Goal: Information Seeking & Learning: Learn about a topic

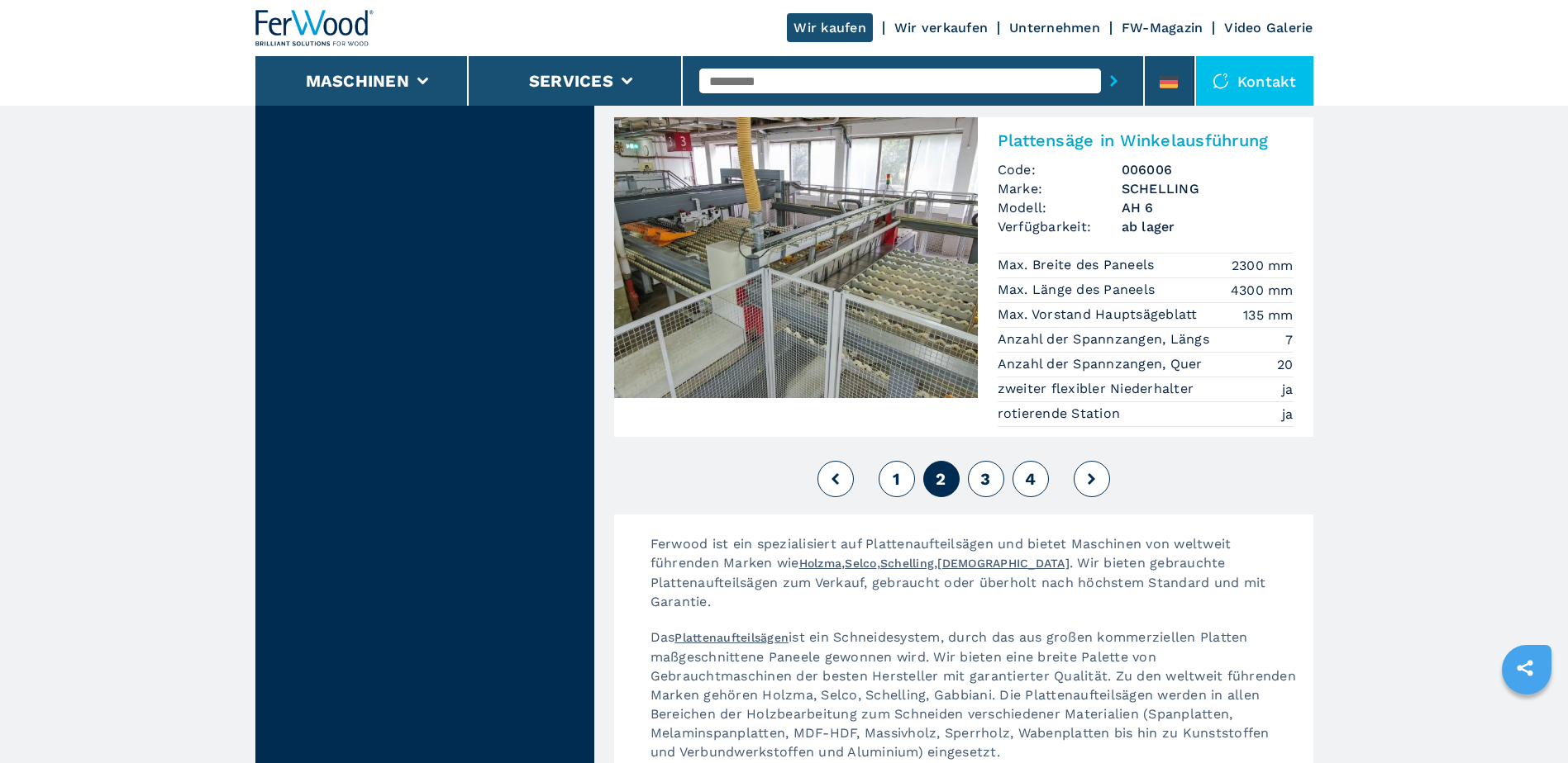
scroll to position [3801, 0]
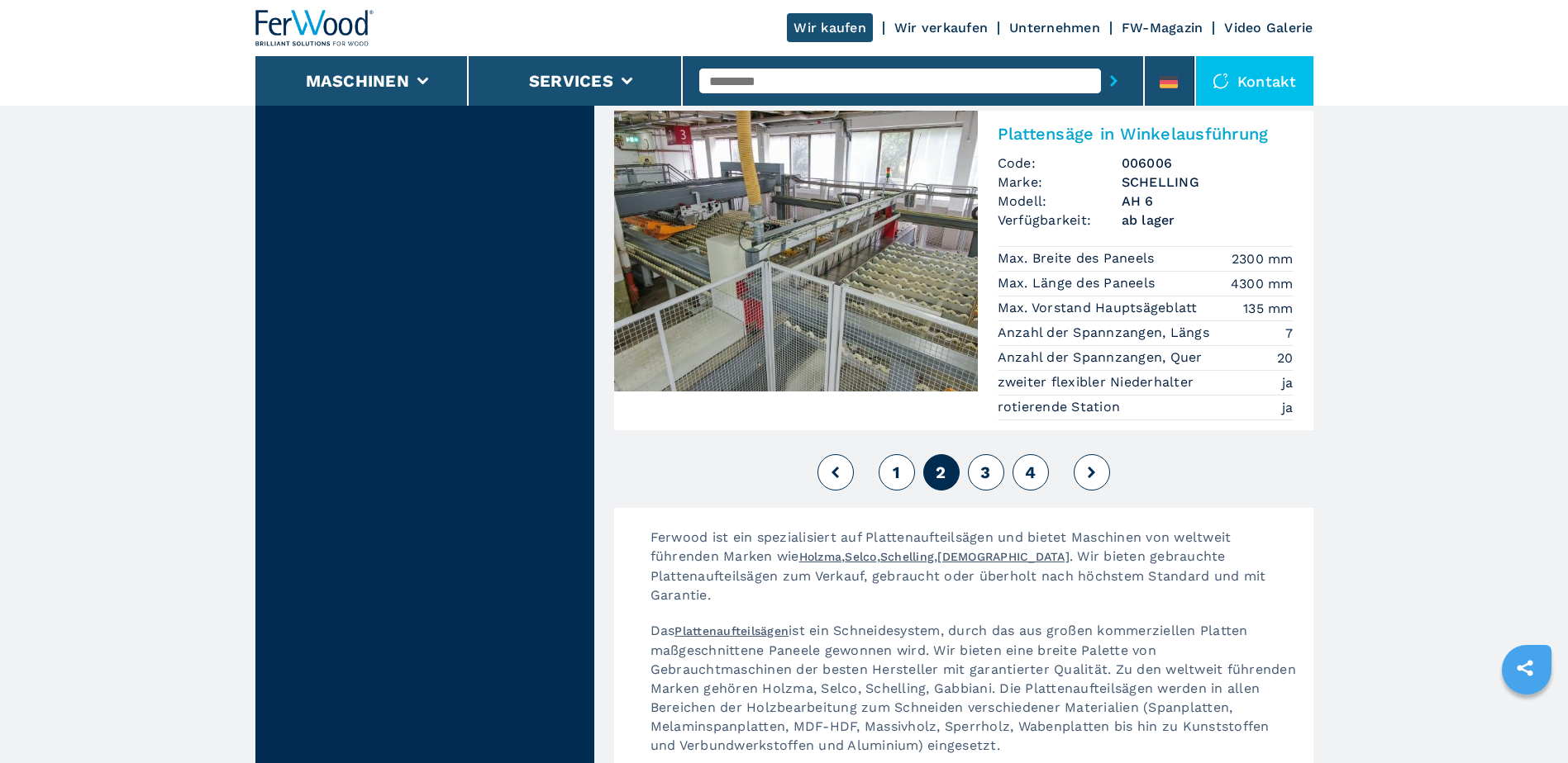
click at [990, 463] on span "3" at bounding box center [985, 472] width 10 height 20
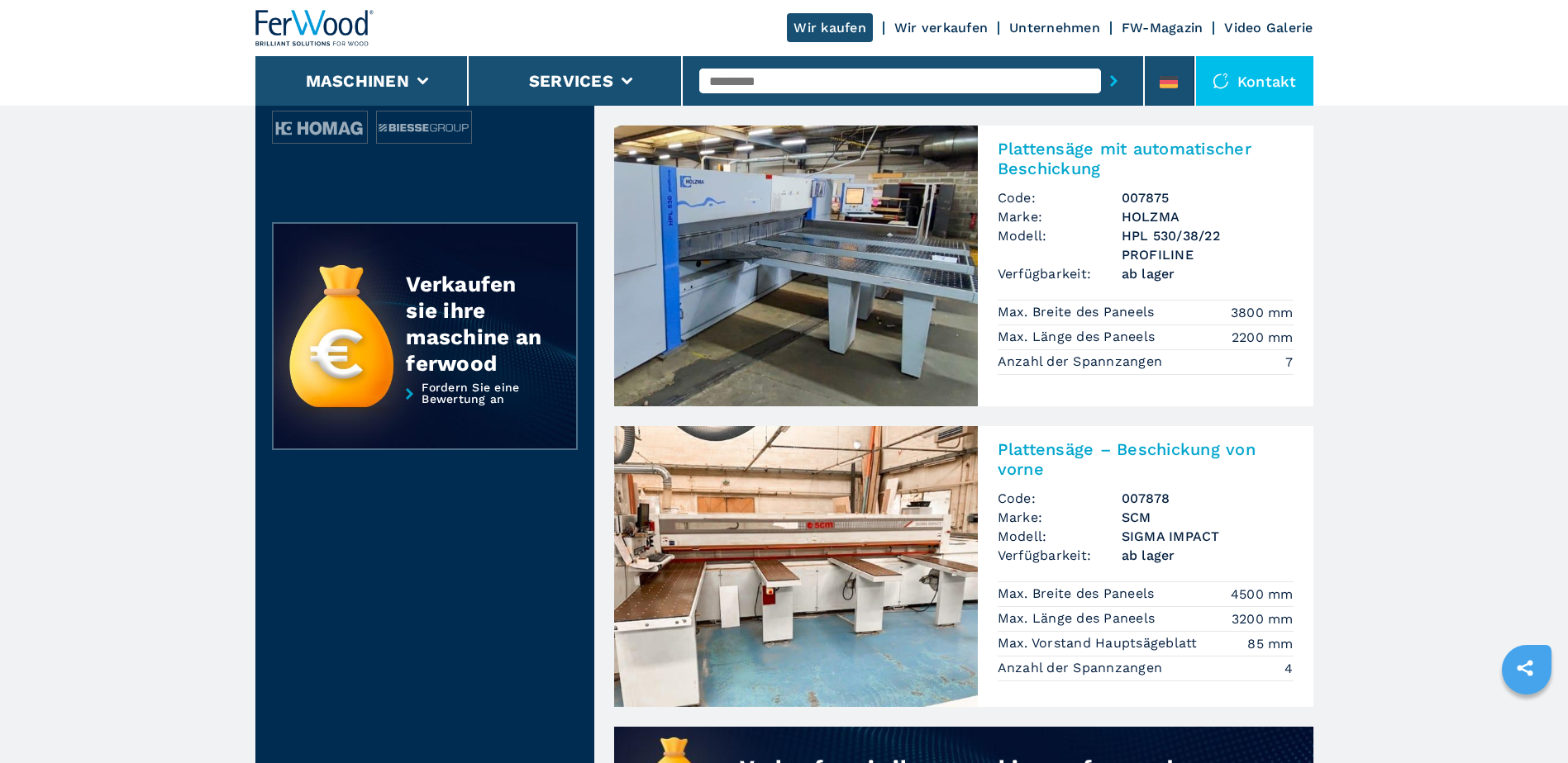
scroll to position [826, 0]
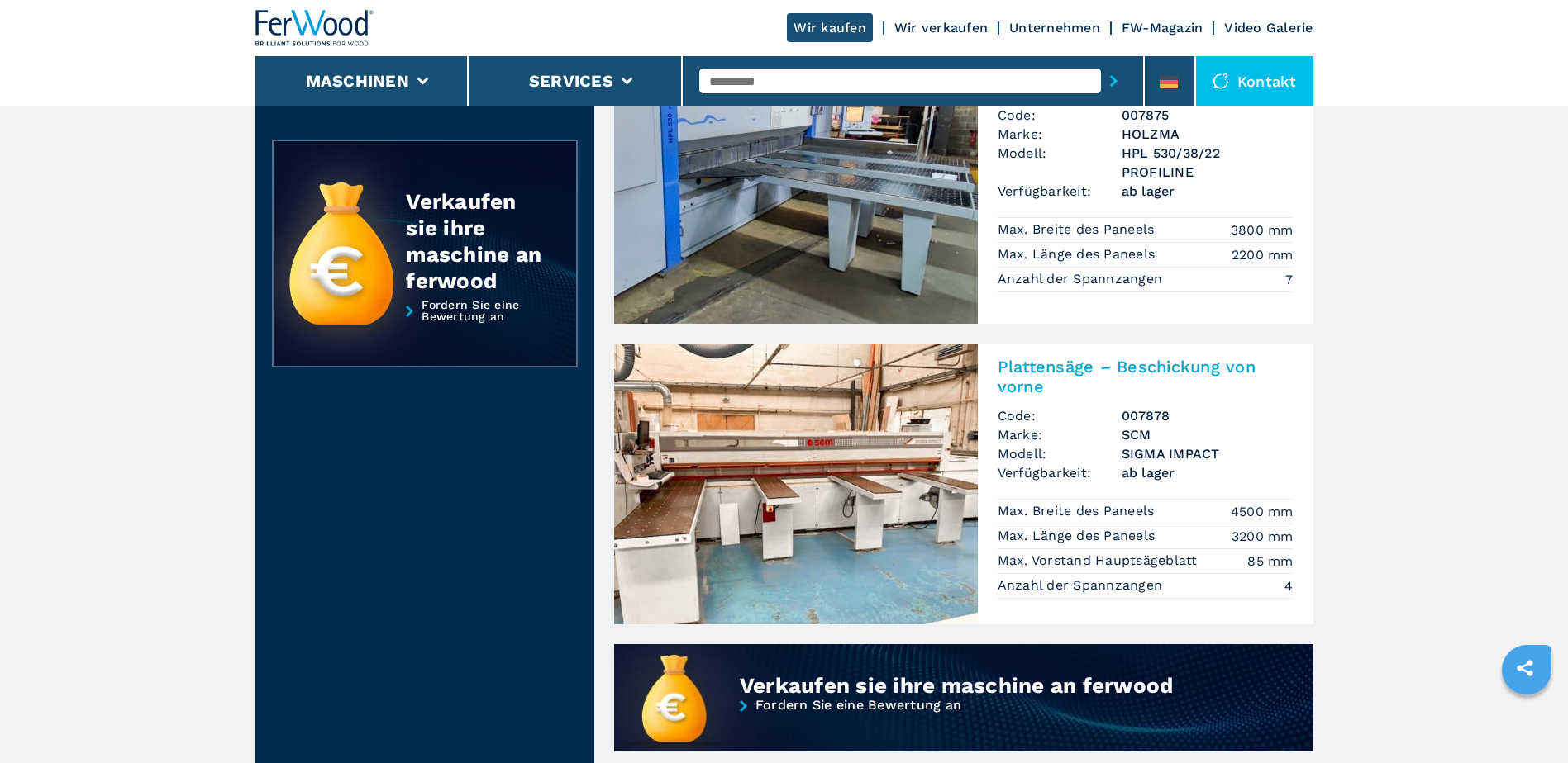
click at [1102, 374] on h2 "Plattensäge – Beschickung von vorne" at bounding box center [1146, 377] width 296 height 40
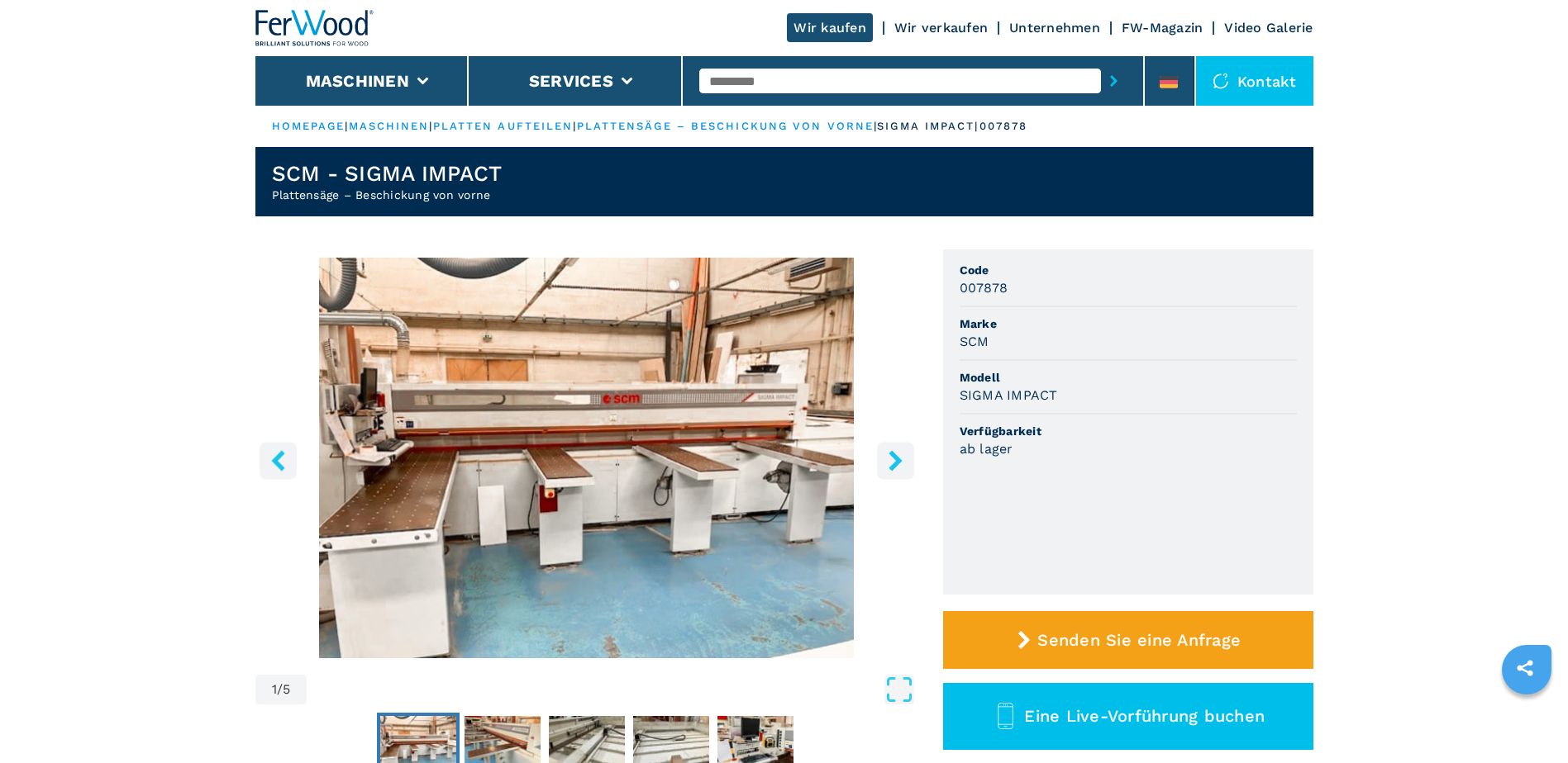
click at [903, 453] on icon "right-button" at bounding box center [896, 461] width 21 height 21
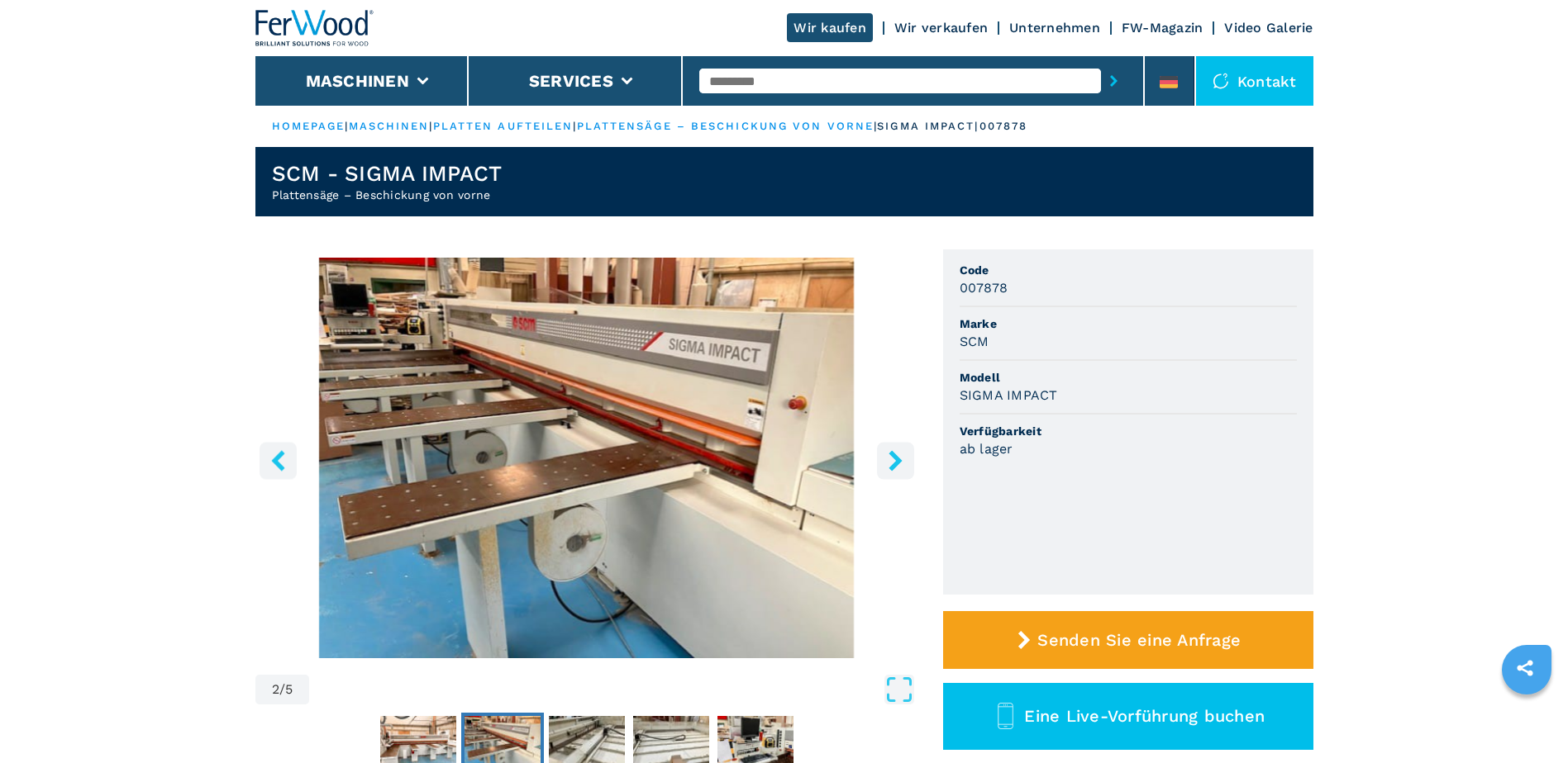
click at [903, 453] on icon "right-button" at bounding box center [896, 461] width 21 height 21
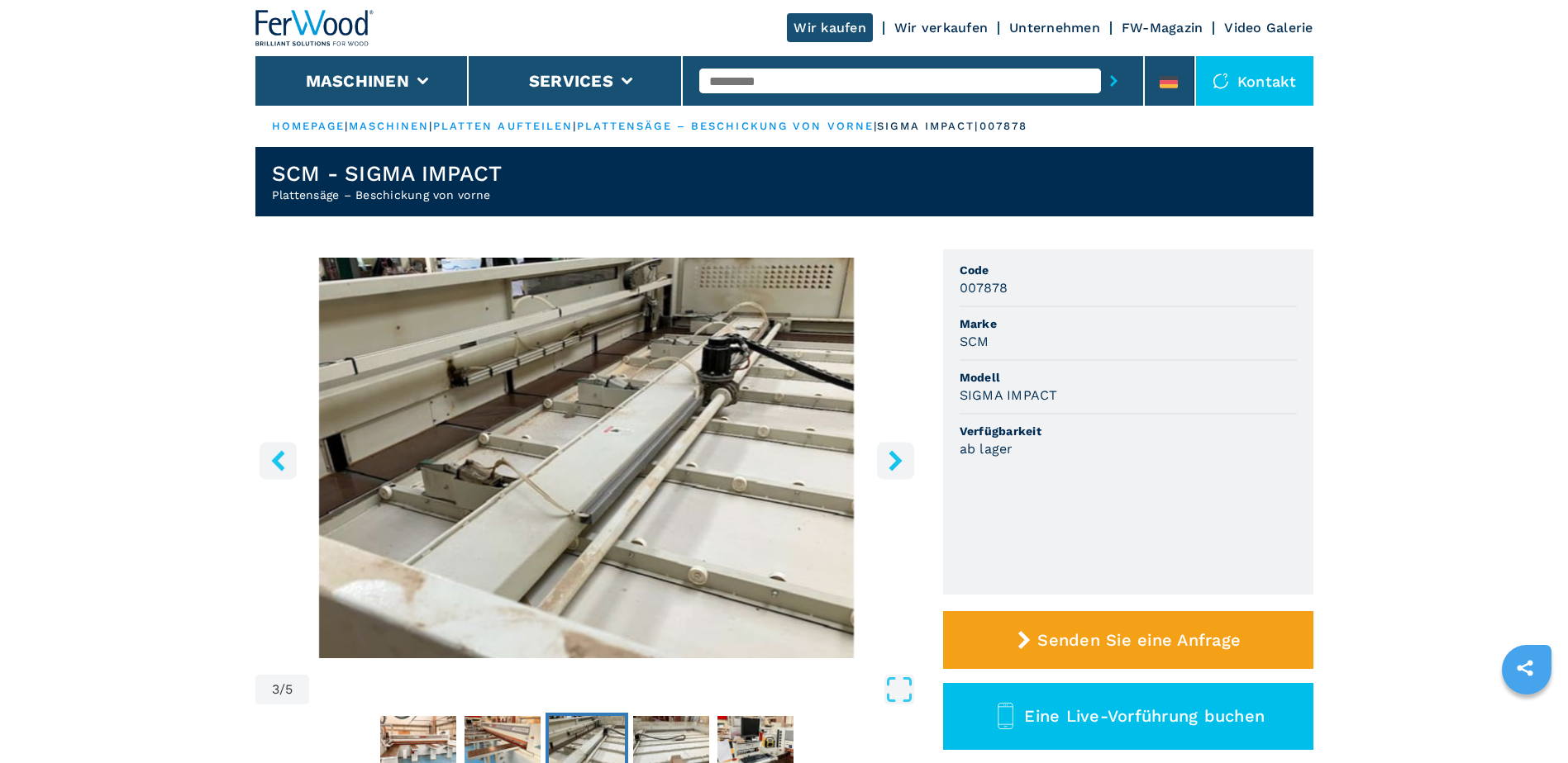
click at [903, 453] on icon "right-button" at bounding box center [896, 461] width 21 height 21
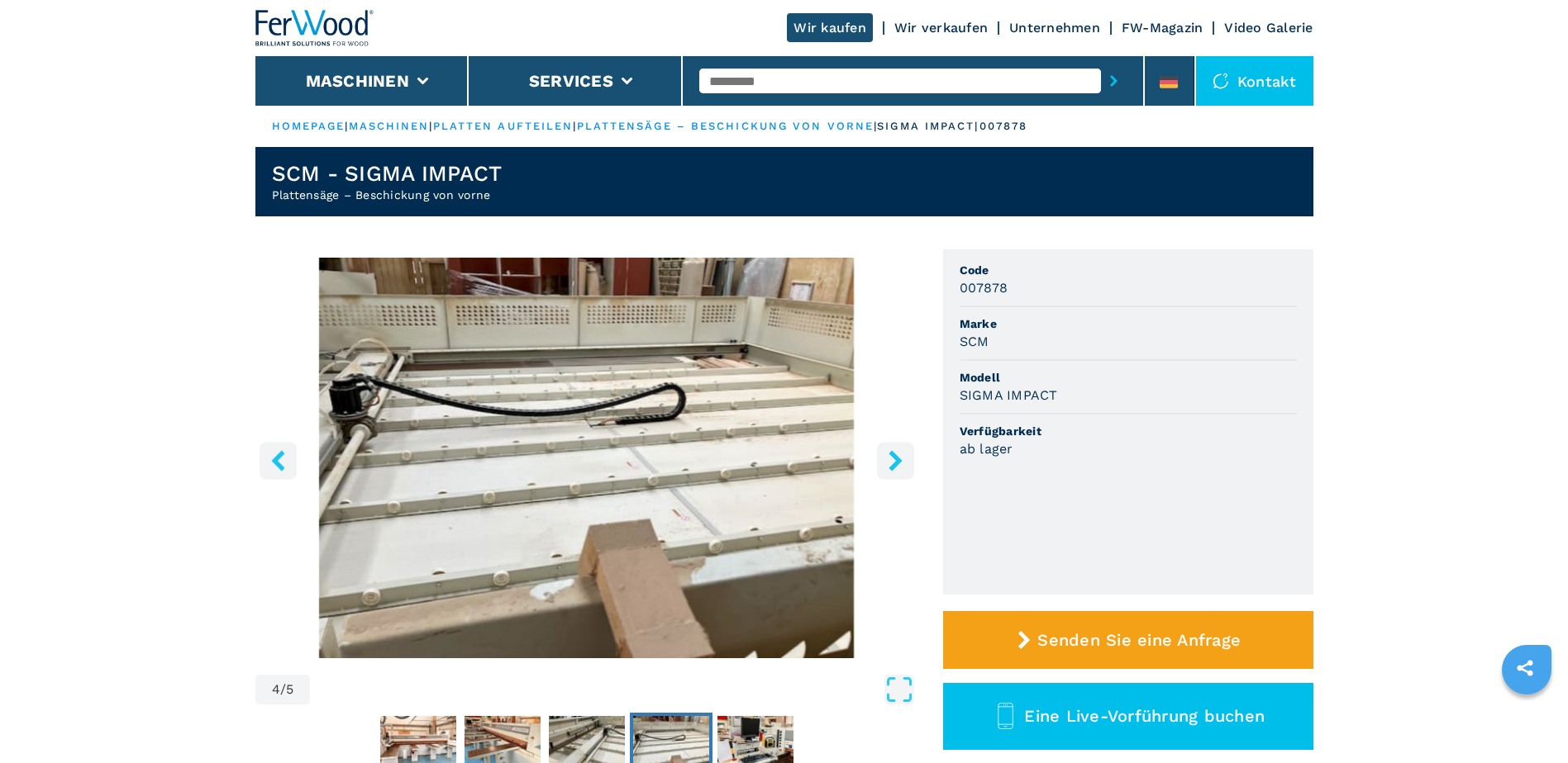
click at [903, 453] on icon "right-button" at bounding box center [896, 461] width 21 height 21
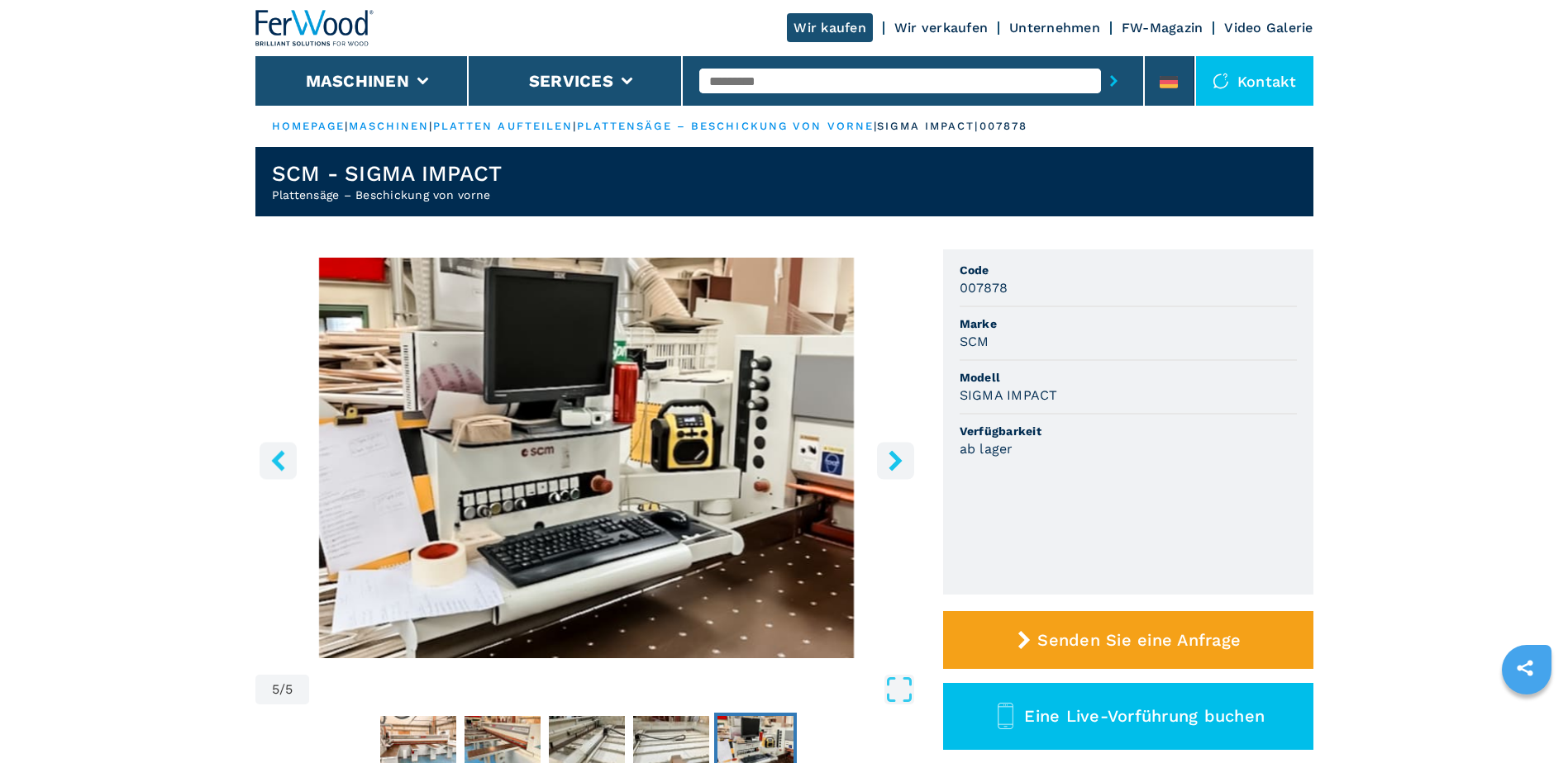
click at [903, 453] on icon "right-button" at bounding box center [896, 461] width 21 height 21
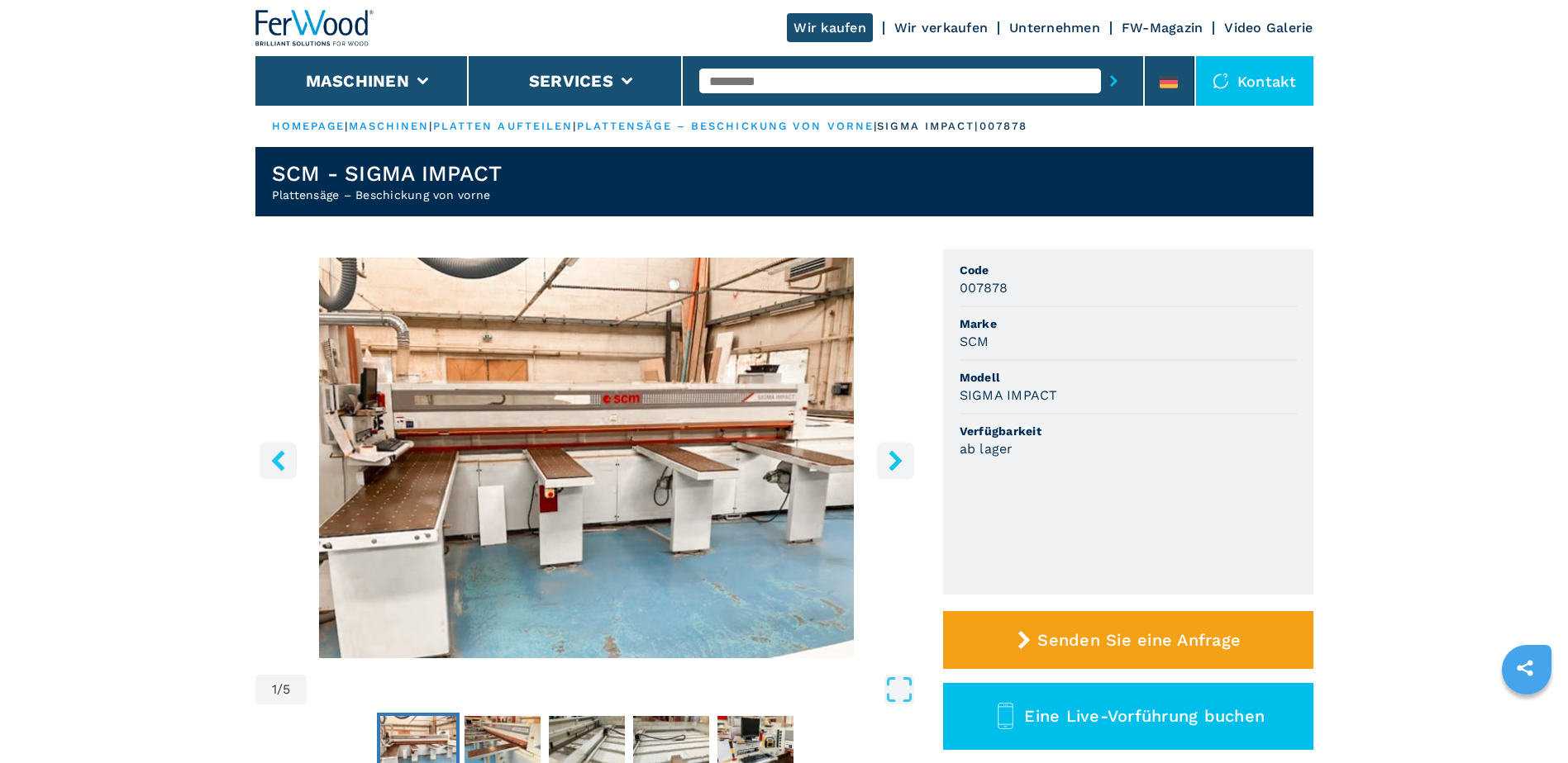
click at [903, 453] on icon "right-button" at bounding box center [896, 461] width 21 height 21
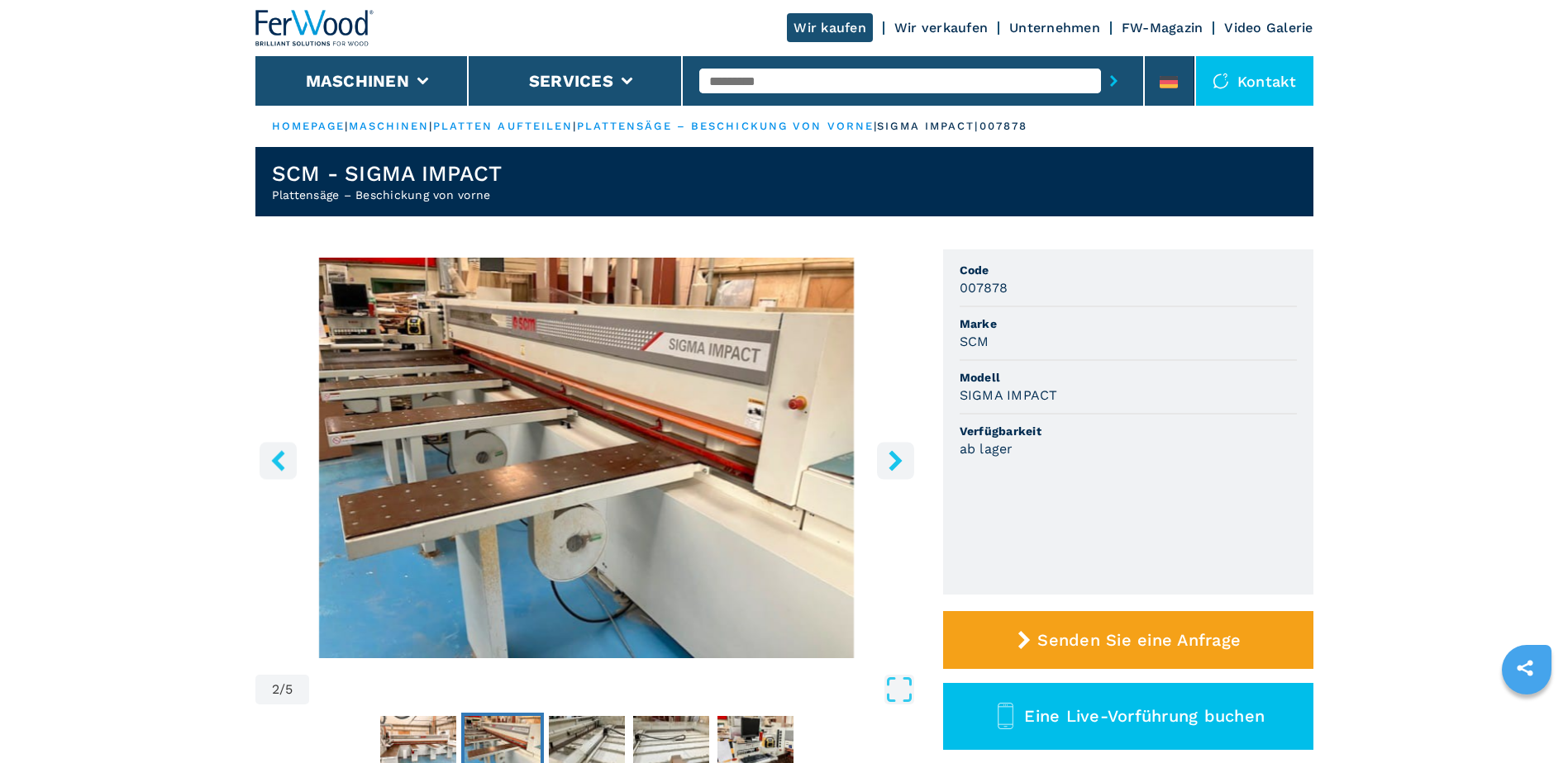
click at [903, 453] on icon "right-button" at bounding box center [896, 461] width 21 height 21
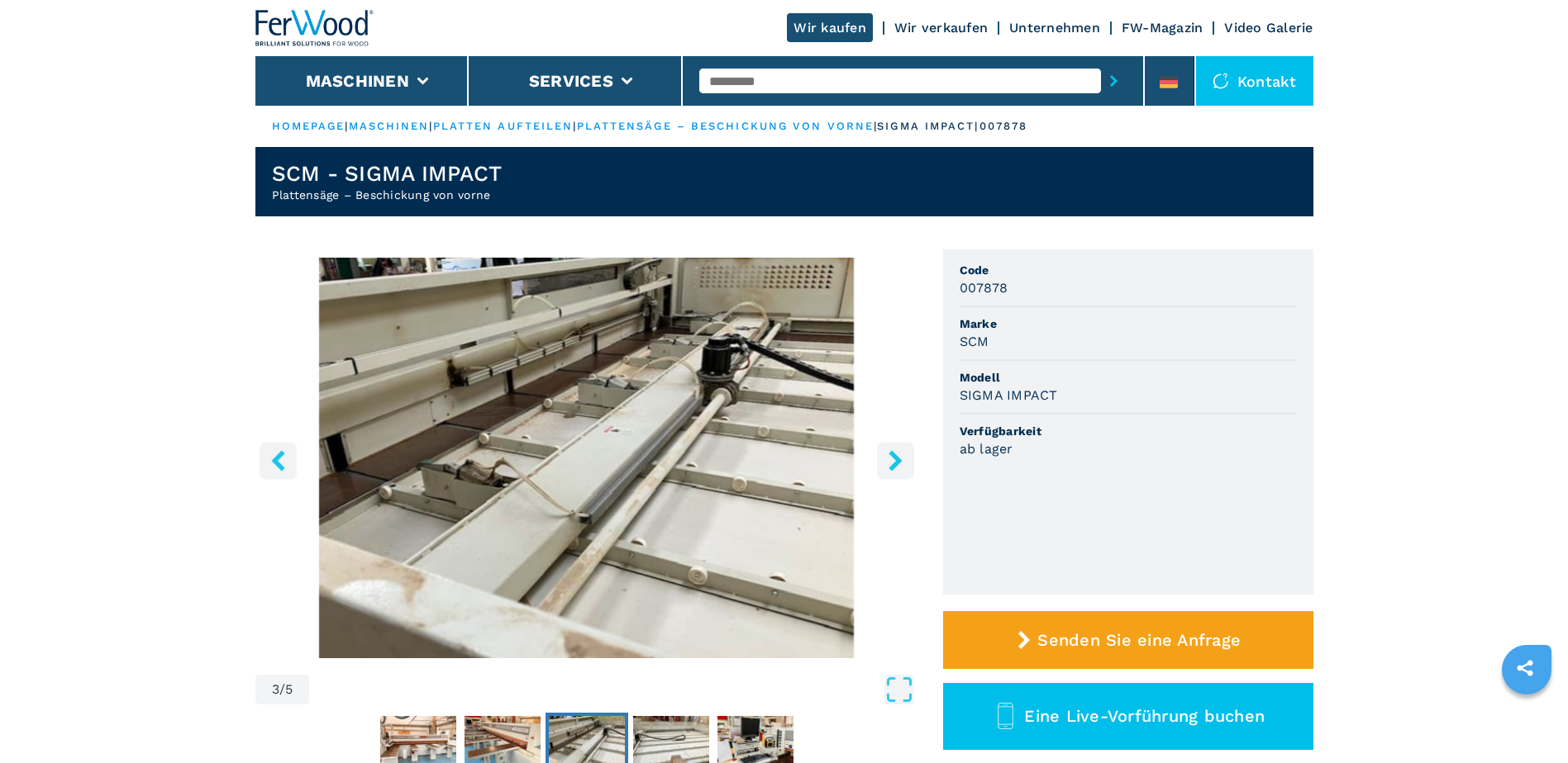
click at [903, 453] on icon "right-button" at bounding box center [896, 461] width 21 height 21
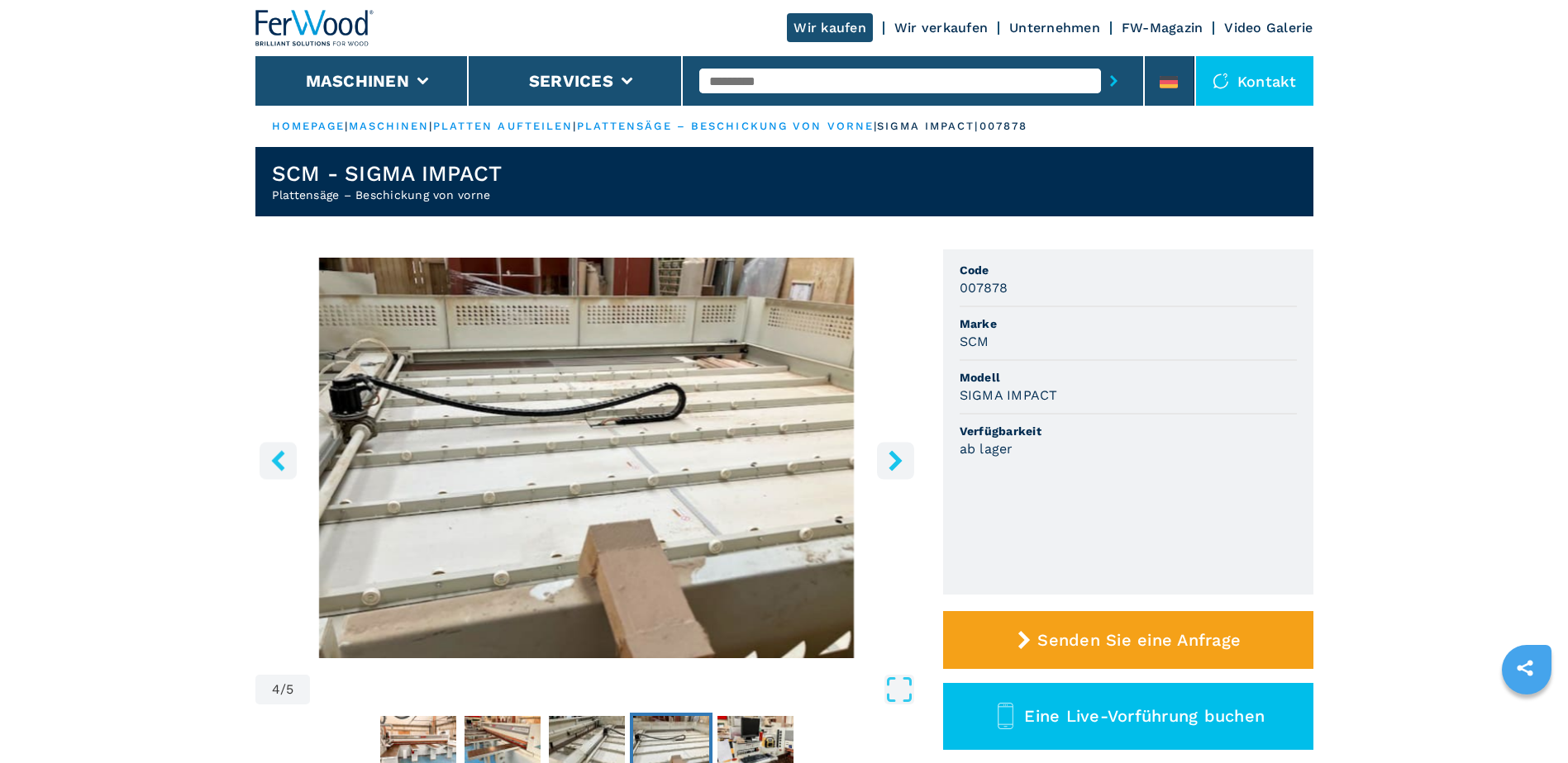
click at [903, 453] on icon "right-button" at bounding box center [896, 461] width 21 height 21
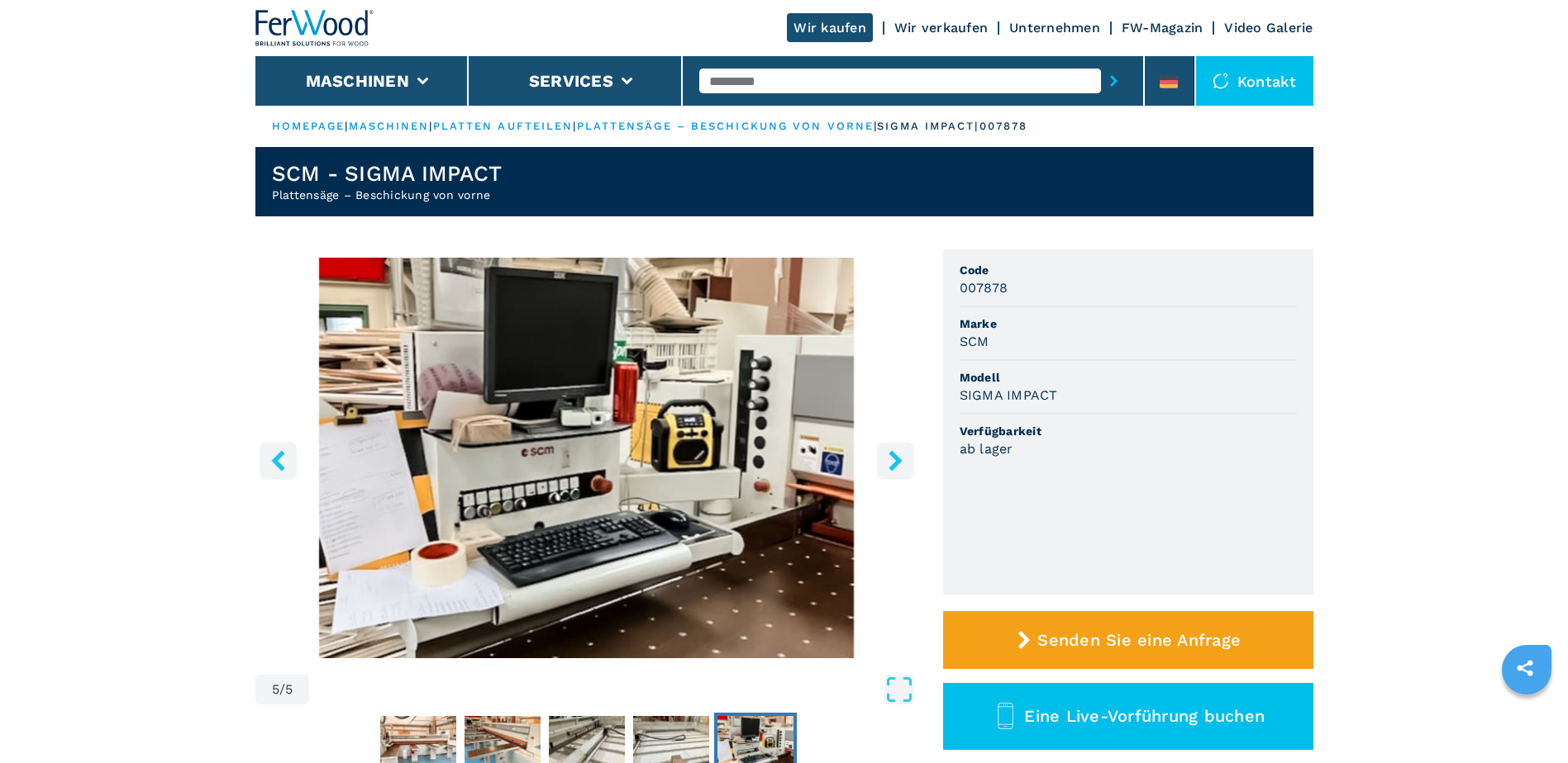
click at [903, 453] on icon "right-button" at bounding box center [896, 461] width 21 height 21
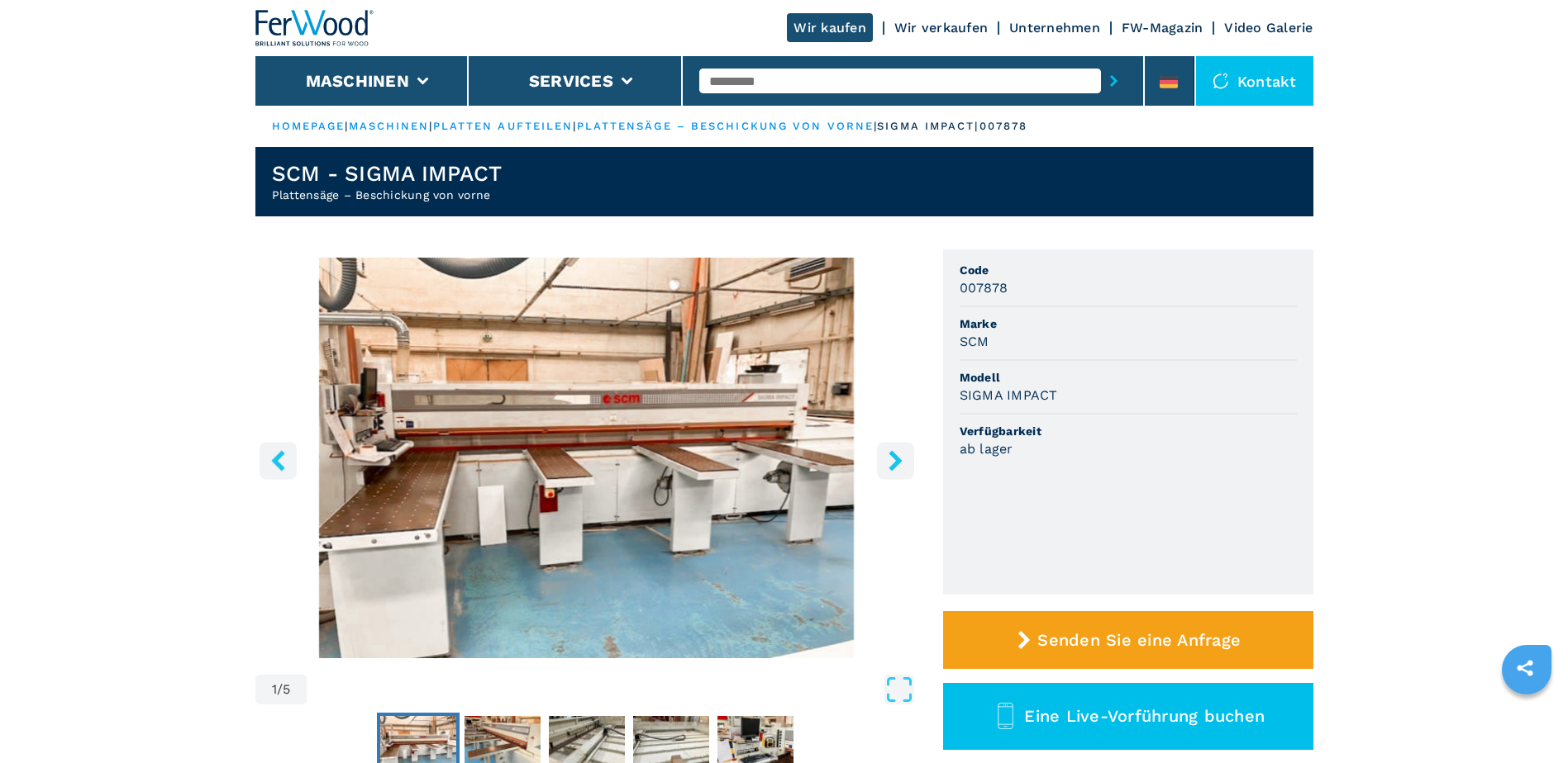
click at [903, 453] on icon "right-button" at bounding box center [896, 461] width 21 height 21
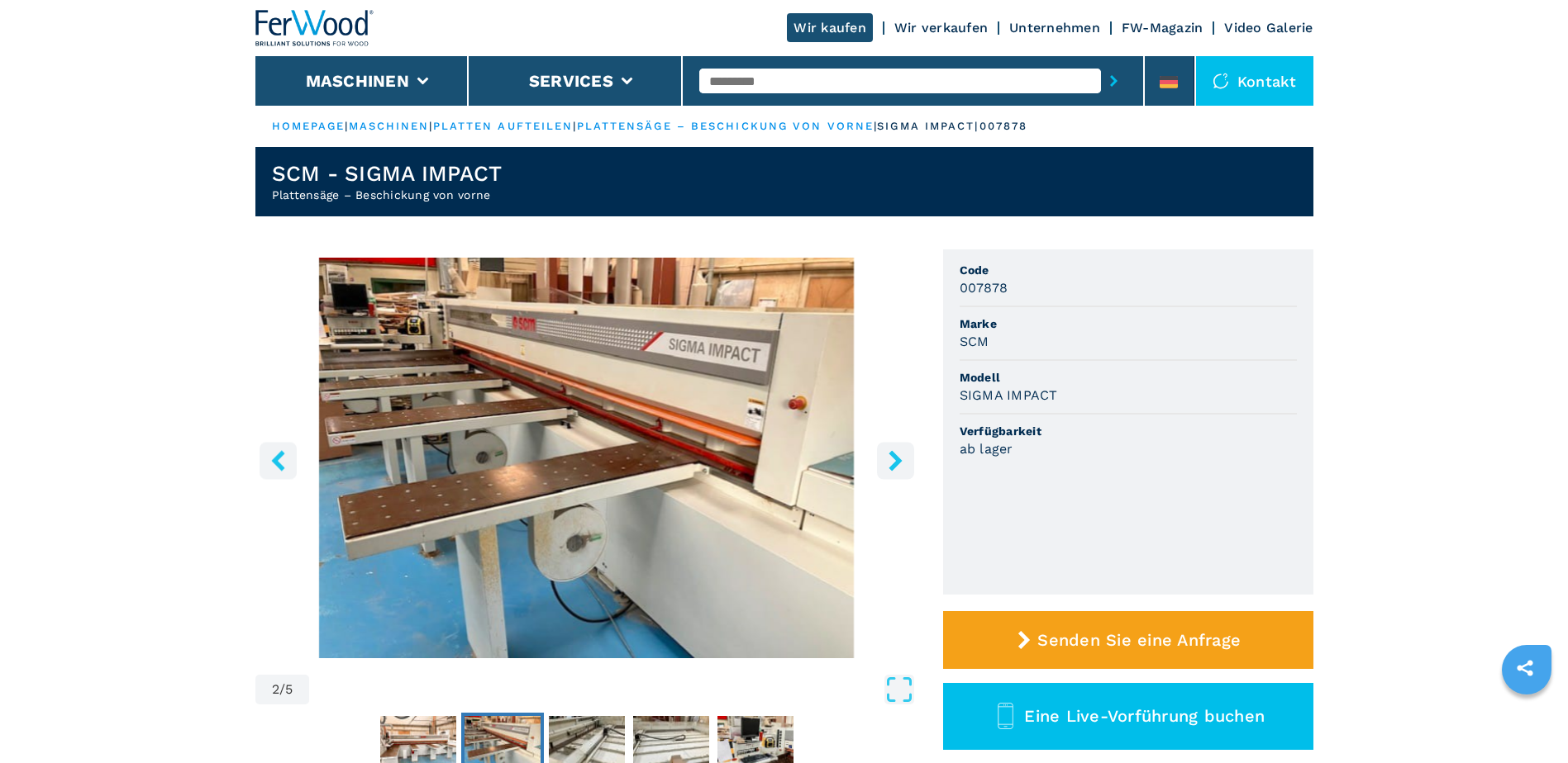
click at [903, 453] on icon "right-button" at bounding box center [896, 461] width 21 height 21
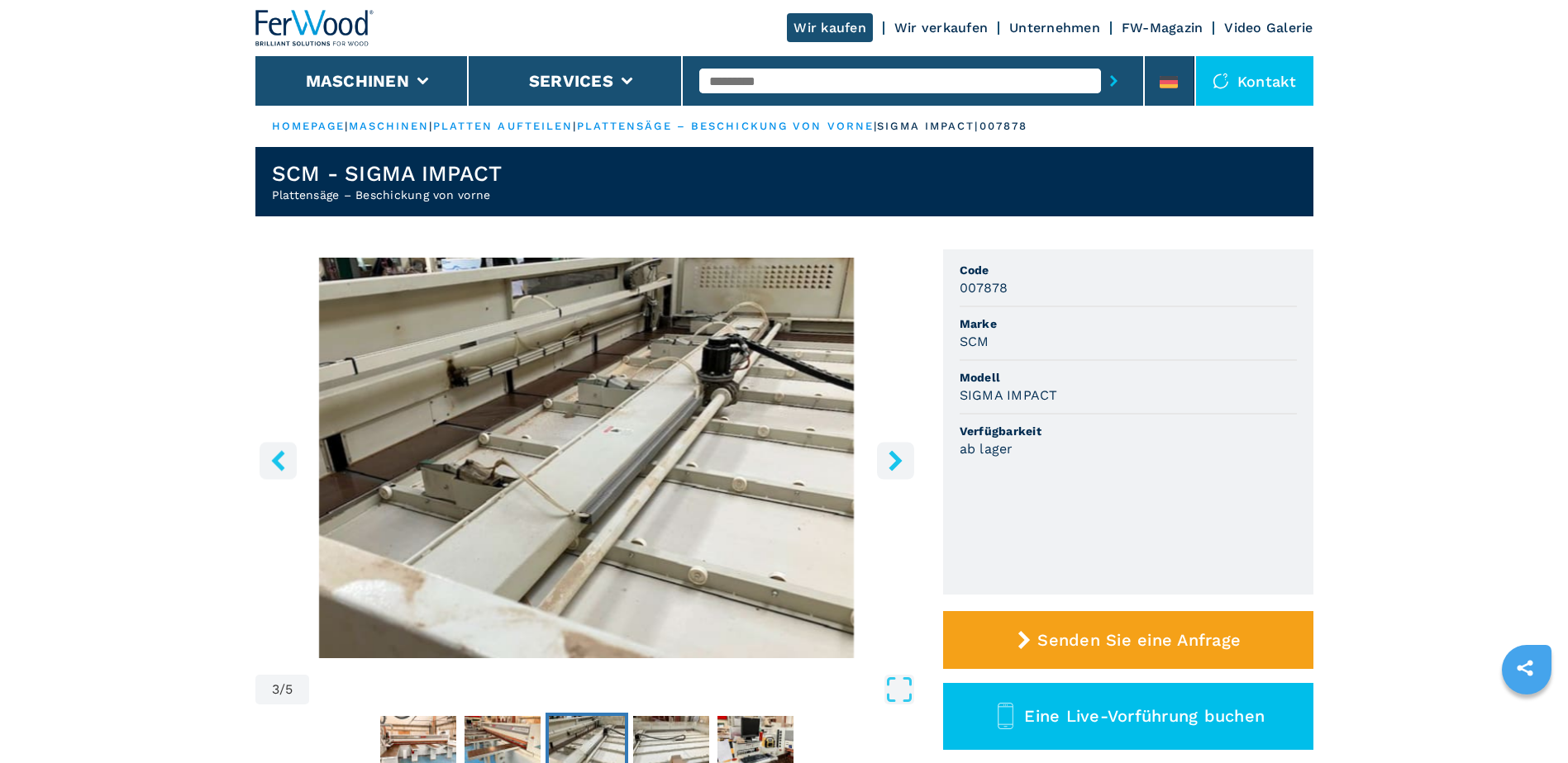
click at [903, 453] on icon "right-button" at bounding box center [896, 461] width 21 height 21
